Goal: Information Seeking & Learning: Learn about a topic

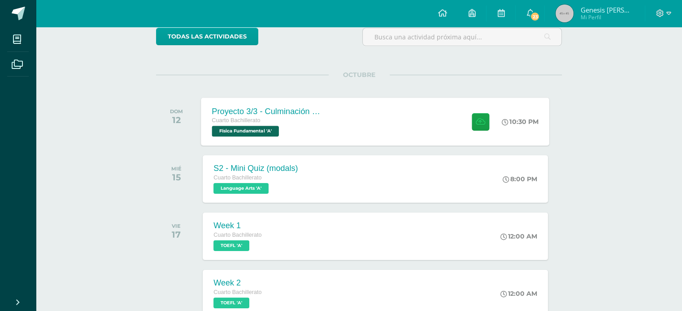
scroll to position [80, 0]
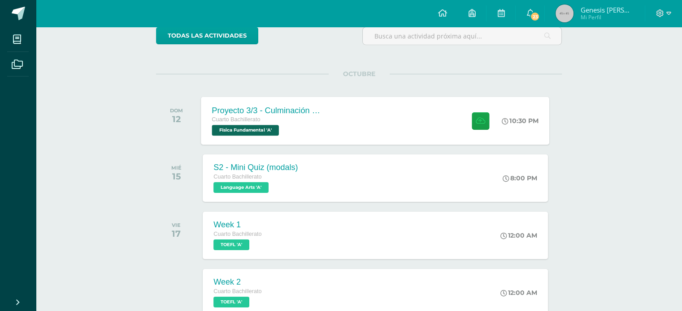
click at [338, 136] on div "Proyecto 3/3 - Culminación y Presentación Cuarto Bachillerato Física Fundamenta…" at bounding box center [375, 121] width 348 height 48
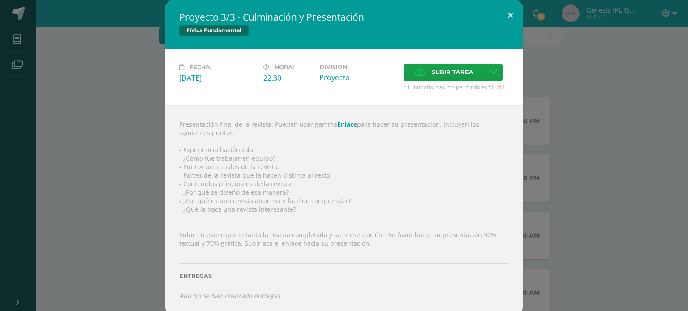
click at [504, 13] on button at bounding box center [511, 15] width 26 height 30
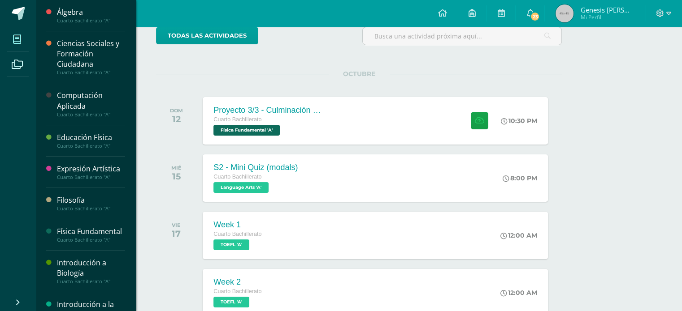
click at [18, 41] on icon at bounding box center [17, 39] width 8 height 9
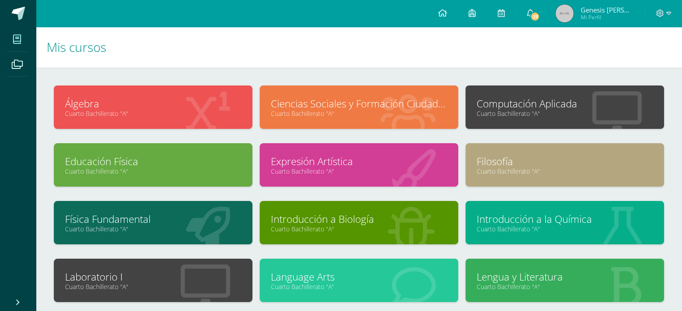
click at [511, 181] on div "Filosofía Cuarto Bachillerato "A"" at bounding box center [564, 164] width 199 height 43
click at [497, 161] on link "Filosofía" at bounding box center [564, 162] width 176 height 14
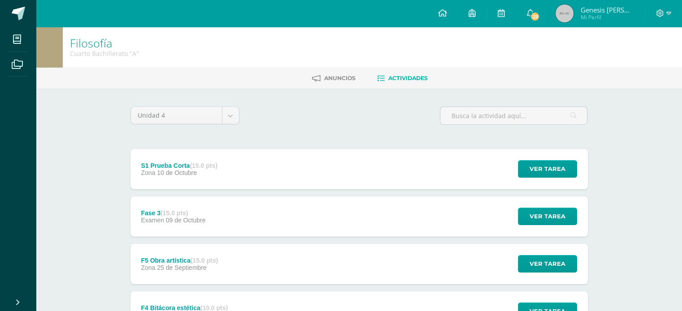
click at [294, 162] on div "S1 Prueba Corta (15.0 pts) Zona [DATE] Ver tarea S1 Prueba Corta Filosofía Carg…" at bounding box center [358, 169] width 457 height 40
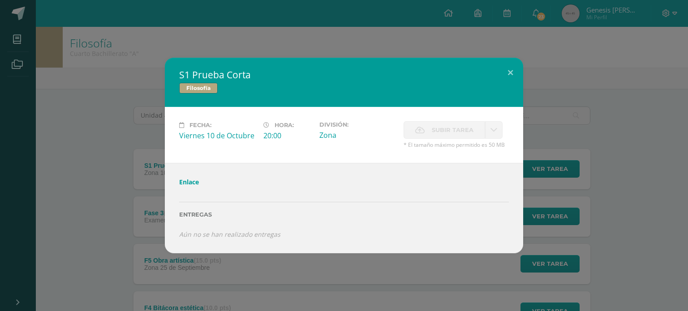
click at [194, 182] on link "Enlace" at bounding box center [189, 182] width 20 height 9
